Goal: Task Accomplishment & Management: Use online tool/utility

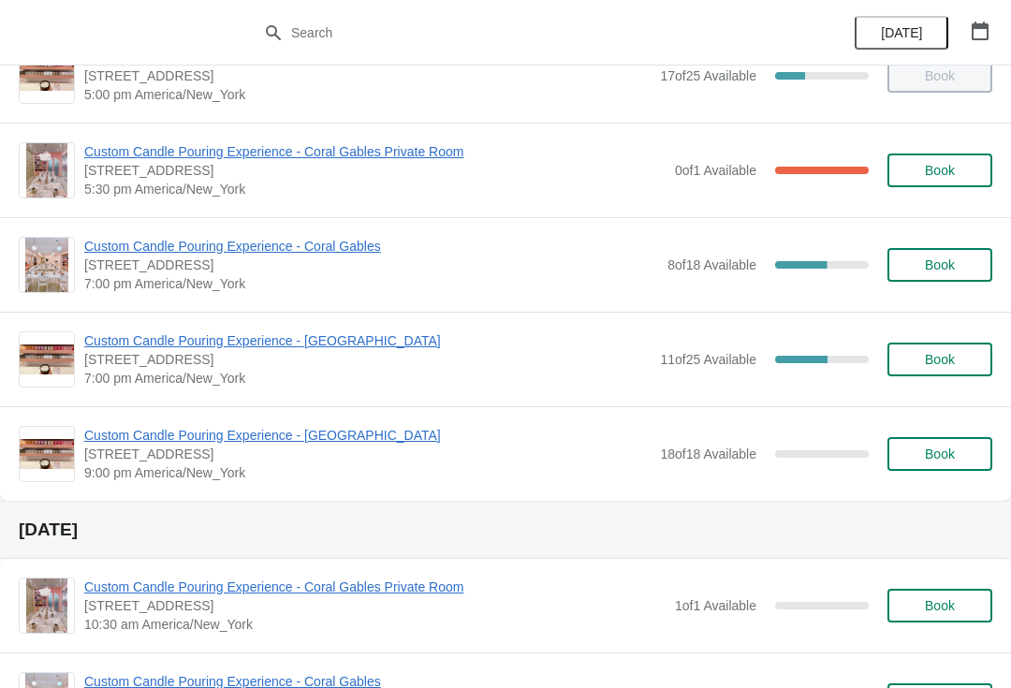
scroll to position [1005, 0]
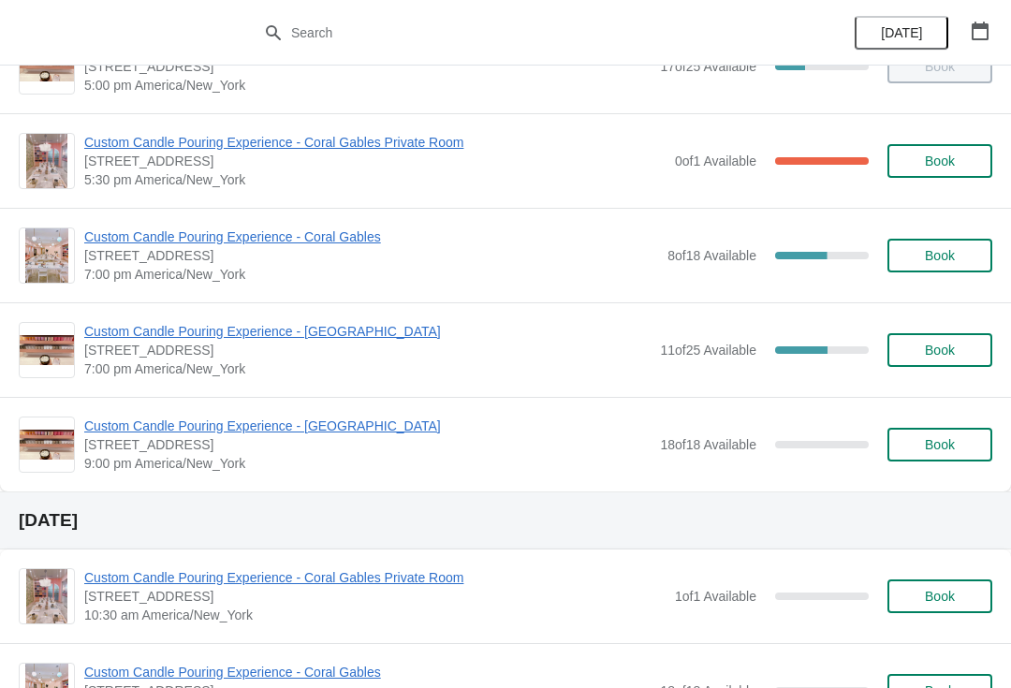
click at [358, 324] on span "Custom Candle Pouring Experience - [GEOGRAPHIC_DATA]" at bounding box center [367, 331] width 566 height 19
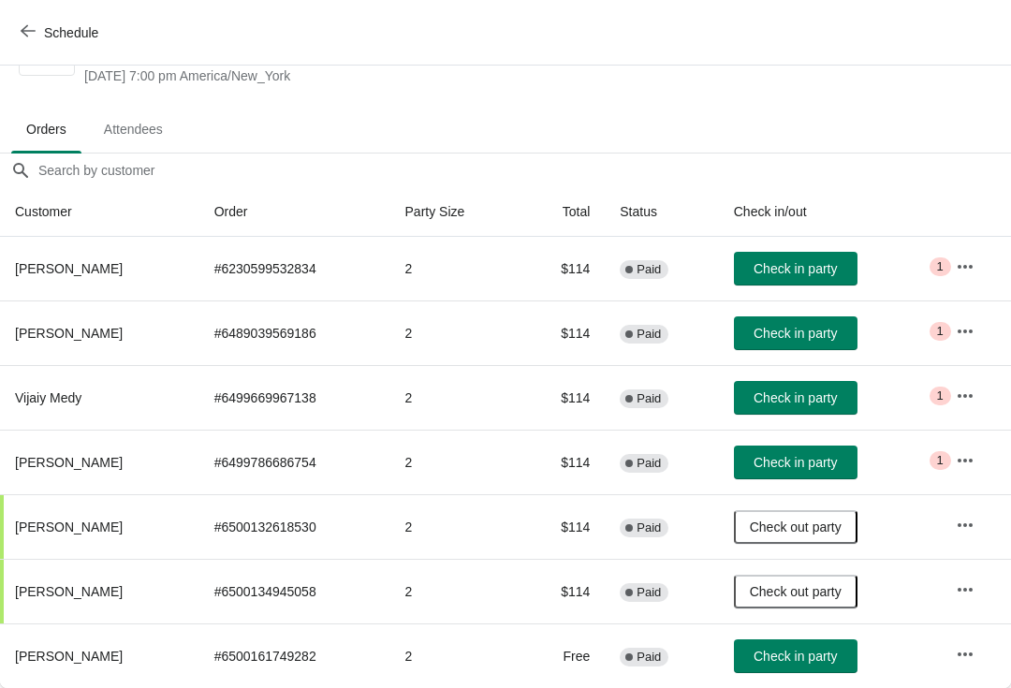
scroll to position [74, 0]
copy span "Vijaiy Medy"
click at [794, 386] on button "Check in party" at bounding box center [796, 398] width 124 height 34
click at [792, 391] on span "Check in party" at bounding box center [795, 397] width 83 height 15
click at [74, 335] on span "[PERSON_NAME]" at bounding box center [69, 333] width 108 height 15
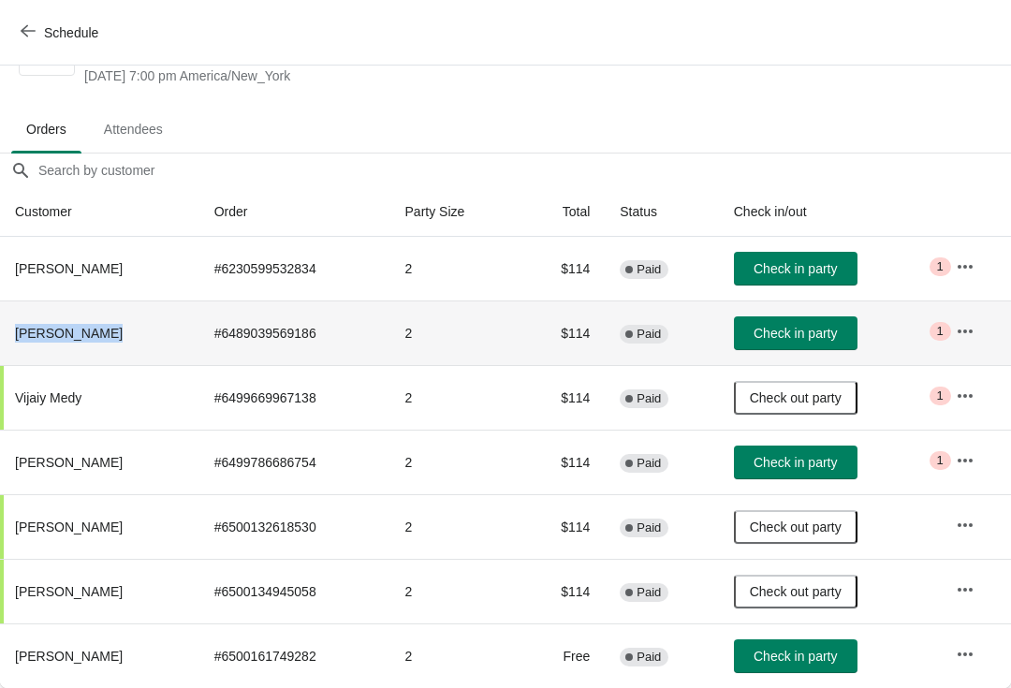
copy span "[PERSON_NAME]"
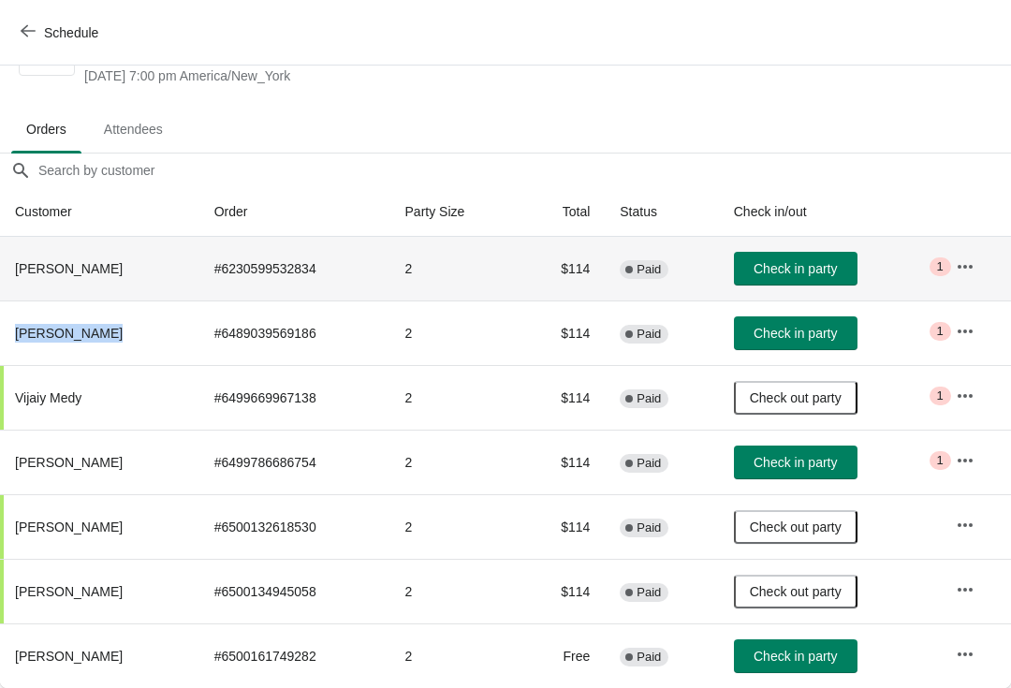
click at [84, 274] on span "[PERSON_NAME]" at bounding box center [69, 268] width 108 height 15
copy span "[PERSON_NAME]"
click at [43, 41] on button "Schedule" at bounding box center [61, 33] width 104 height 34
